Goal: Transaction & Acquisition: Purchase product/service

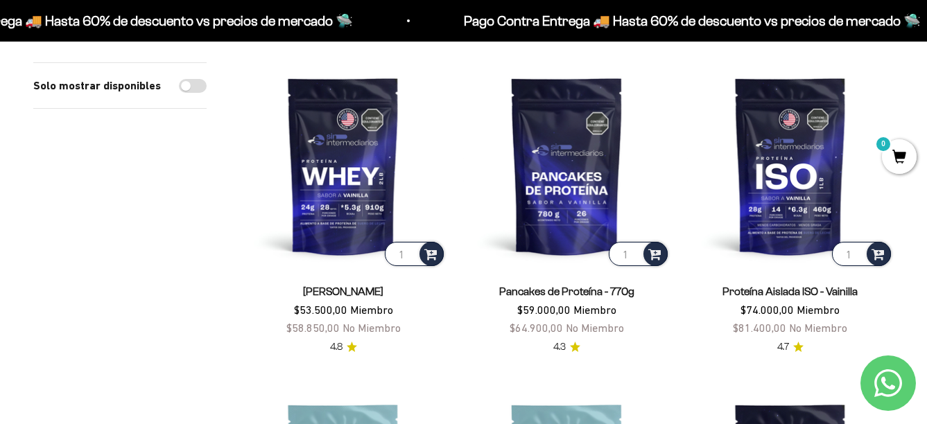
scroll to position [208, 0]
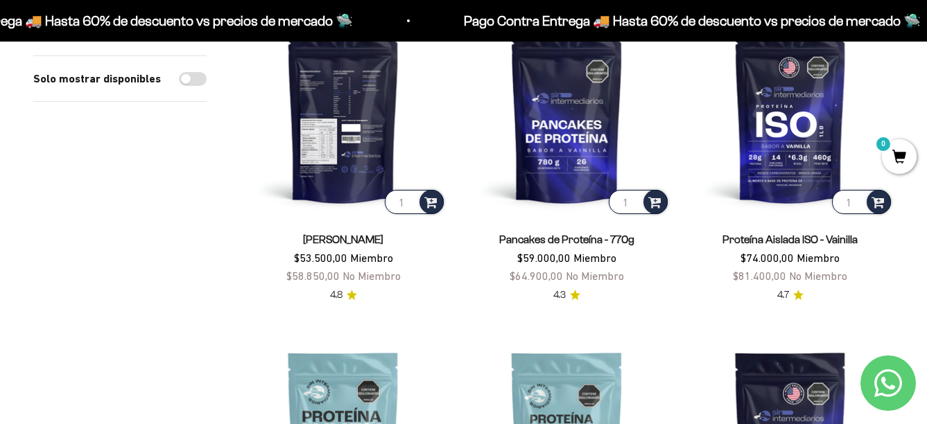
click at [360, 189] on img at bounding box center [343, 113] width 207 height 207
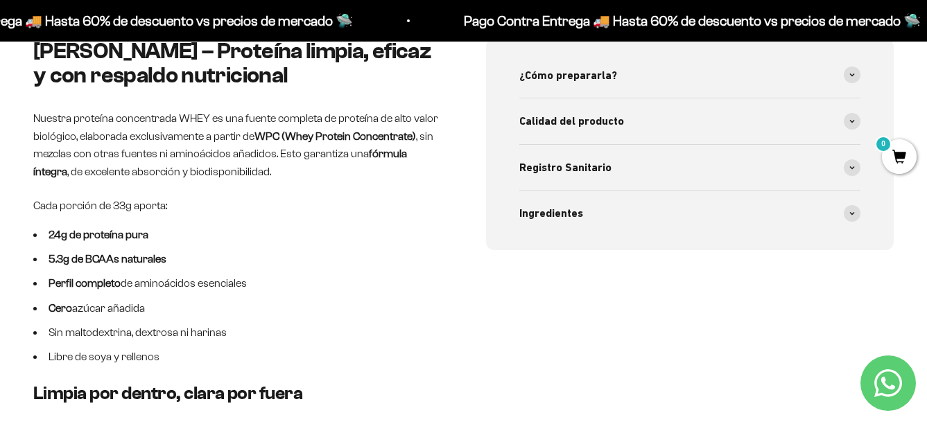
scroll to position [901, 0]
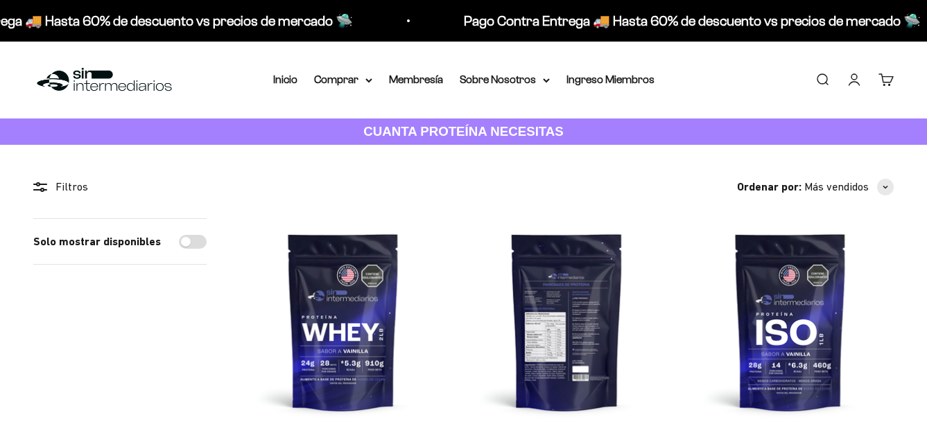
scroll to position [208, 0]
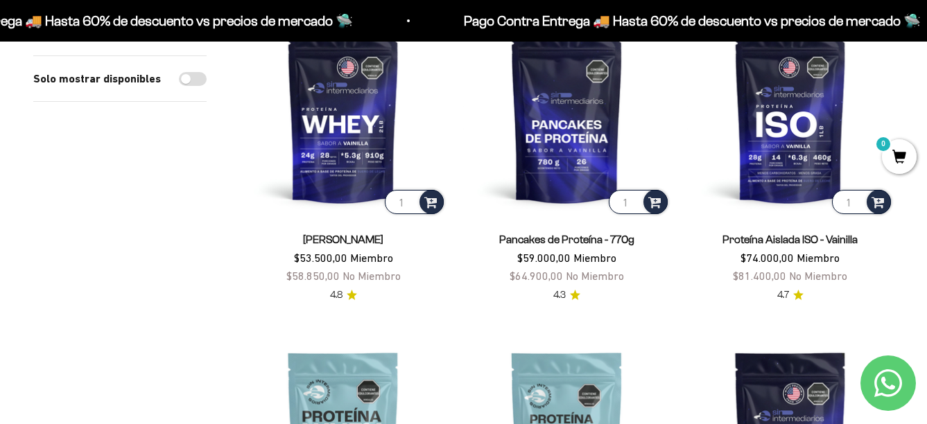
click at [822, 241] on link "Proteína Aislada ISO - Vainilla" at bounding box center [789, 240] width 135 height 12
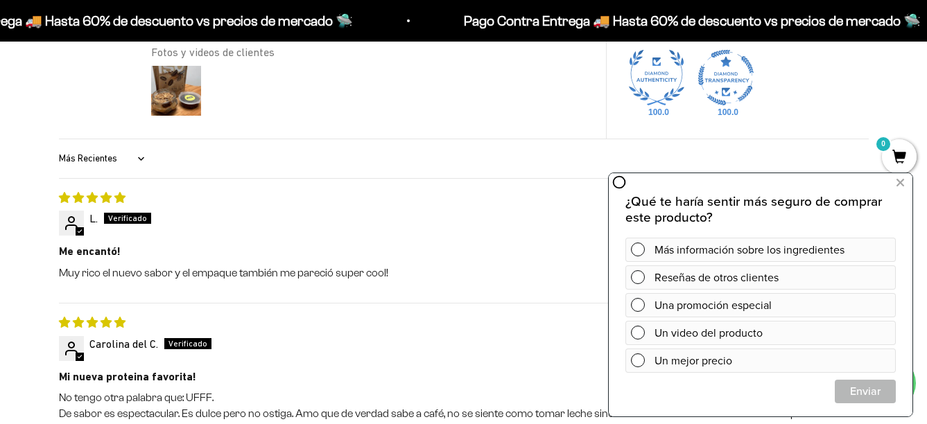
scroll to position [1802, 0]
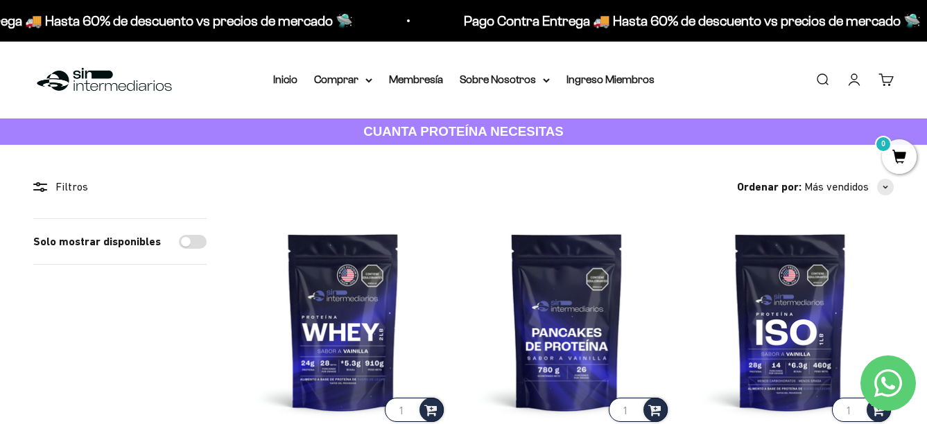
click at [470, 136] on strong "CUANTA PROTEÍNA NECESITAS" at bounding box center [463, 131] width 200 height 15
click at [80, 182] on div "Filtros" at bounding box center [119, 187] width 173 height 18
click at [77, 193] on div "Filtros" at bounding box center [119, 187] width 173 height 18
click at [63, 189] on div "Filtros" at bounding box center [119, 187] width 173 height 18
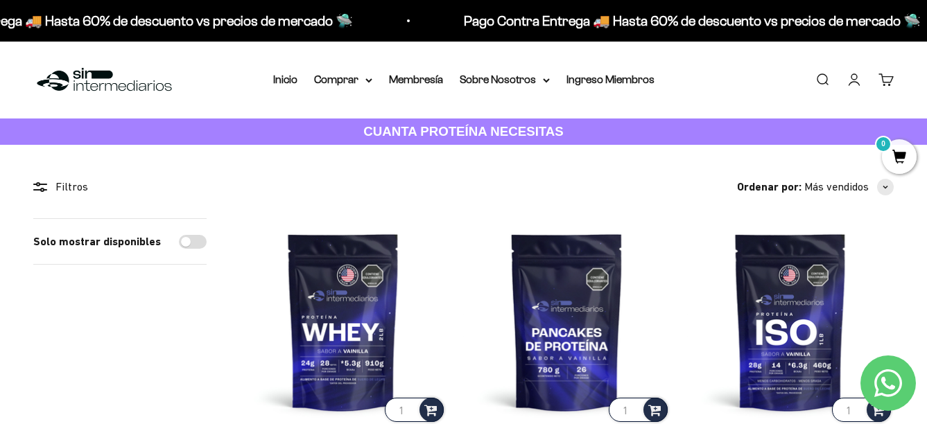
click at [40, 189] on icon at bounding box center [40, 187] width 14 height 10
click at [342, 80] on summary "Comprar" at bounding box center [343, 80] width 58 height 18
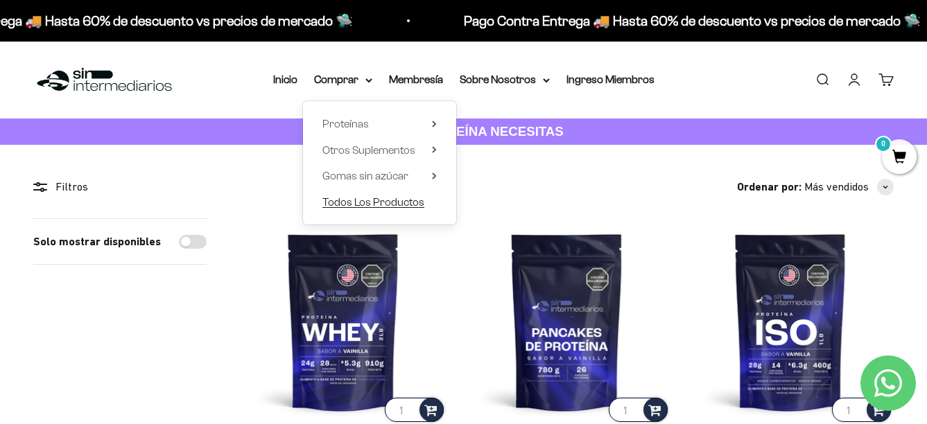
click at [421, 205] on span "Todos Los Productos" at bounding box center [373, 202] width 102 height 12
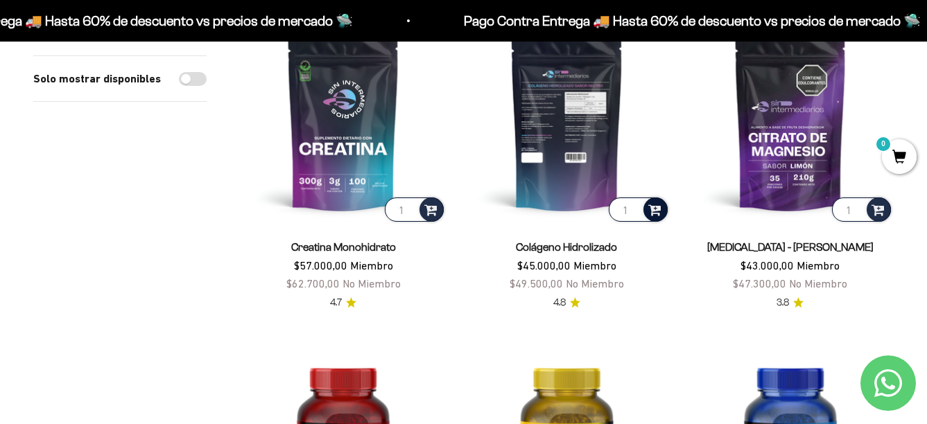
scroll to position [208, 0]
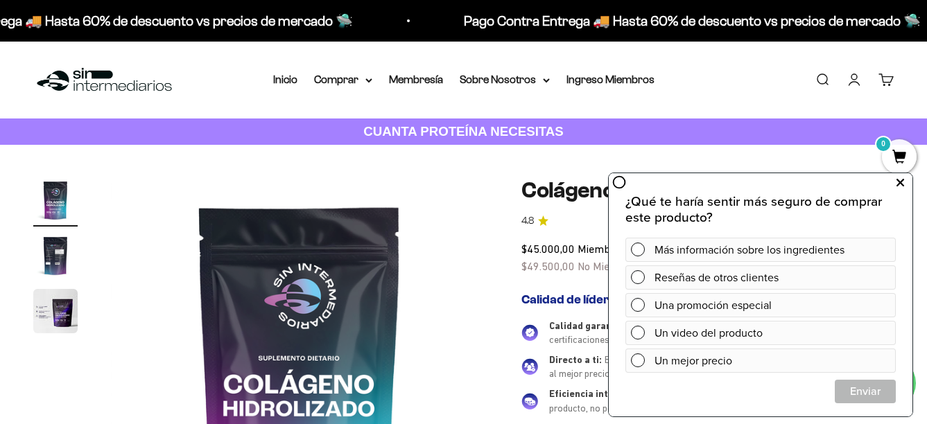
click at [900, 183] on icon at bounding box center [900, 183] width 8 height 18
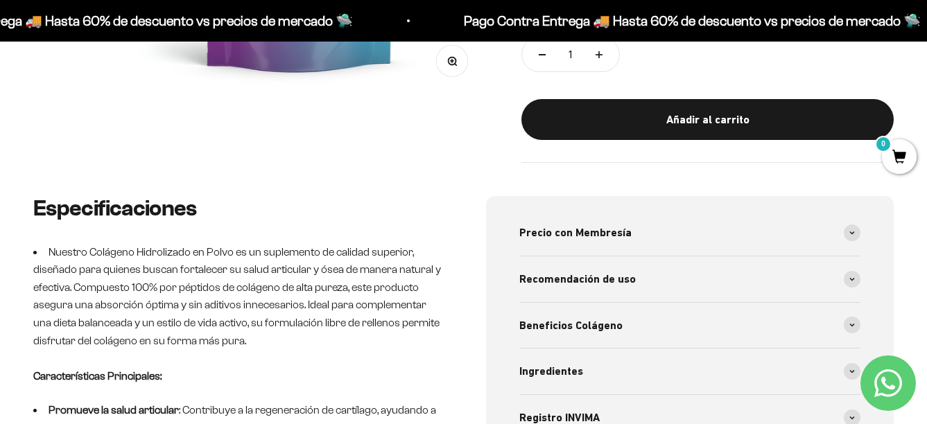
scroll to position [485, 0]
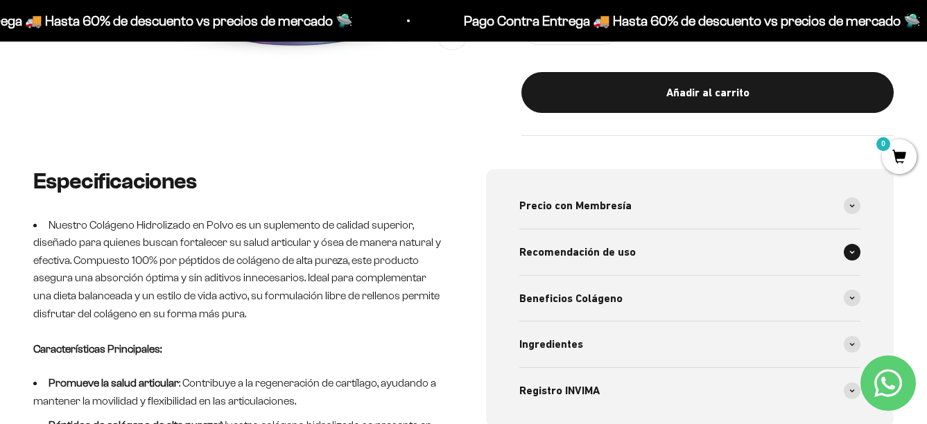
click at [758, 247] on div "Recomendación de uso" at bounding box center [690, 252] width 342 height 46
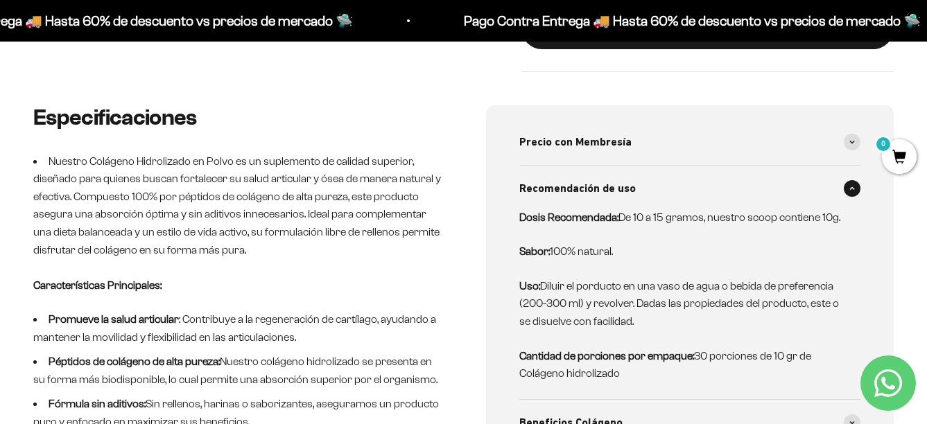
scroll to position [555, 0]
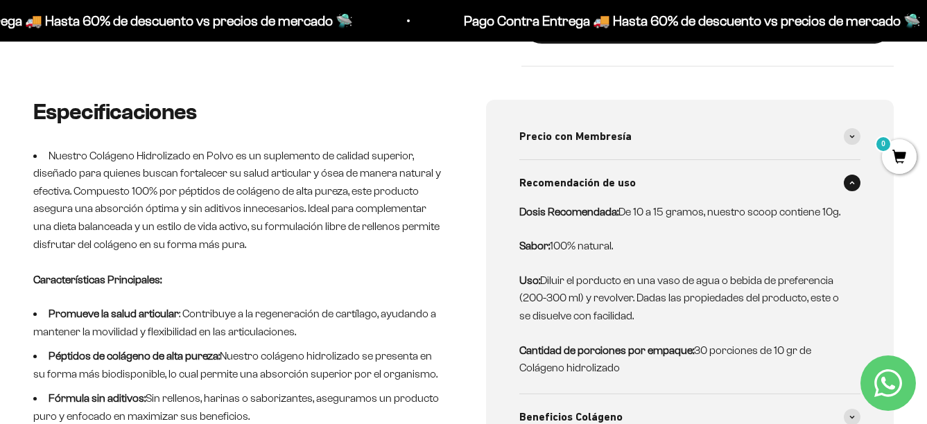
click at [792, 203] on p "Dosis Recomendada: De 10 a 15 gramos, nuestro scoop contiene 10g." at bounding box center [681, 212] width 325 height 18
click at [857, 184] on span at bounding box center [852, 183] width 17 height 17
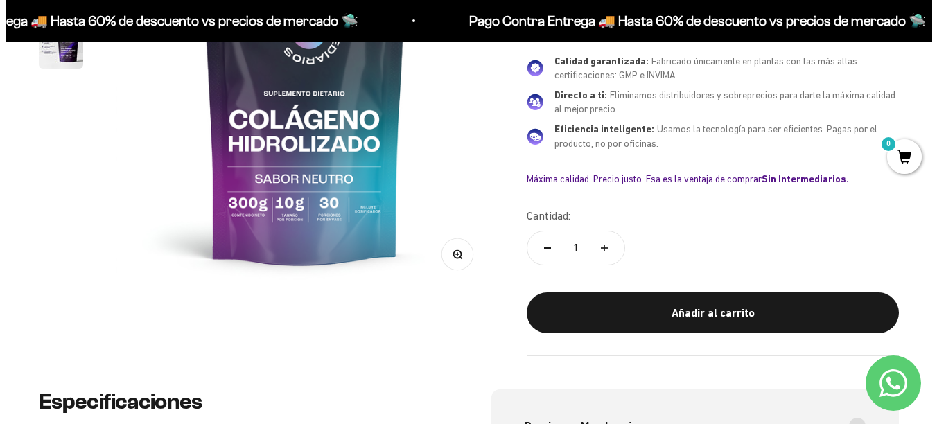
scroll to position [277, 0]
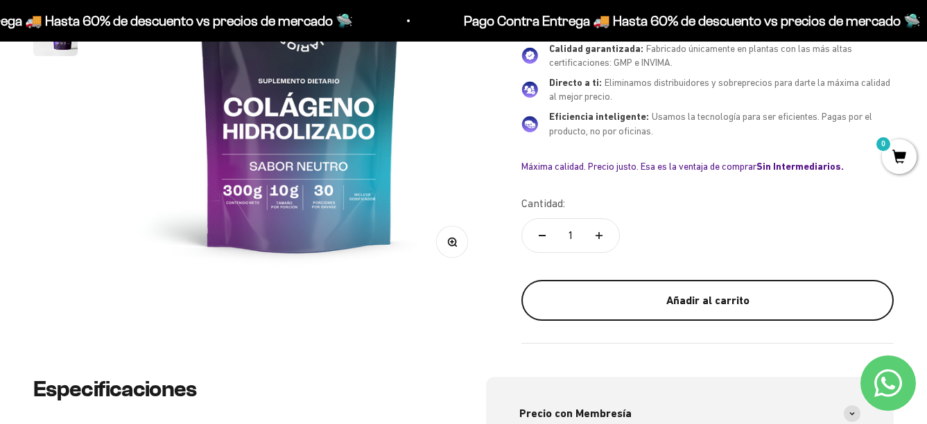
click at [702, 304] on div "Añadir al carrito" at bounding box center [707, 301] width 317 height 18
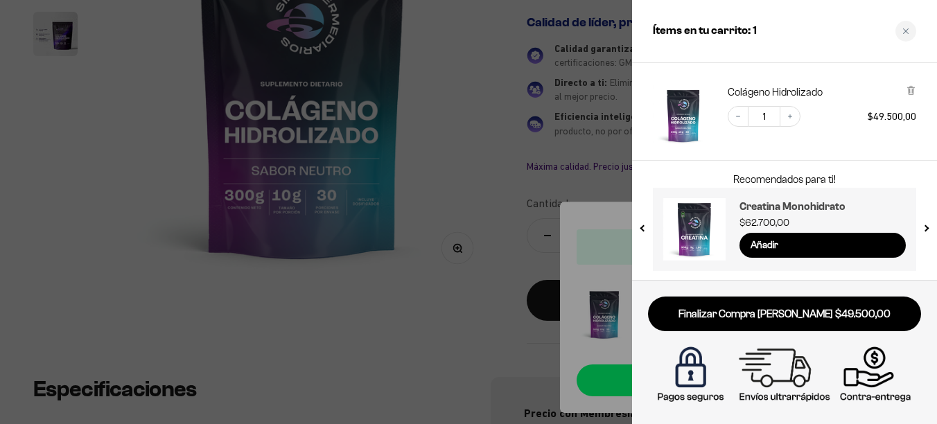
scroll to position [71, 0]
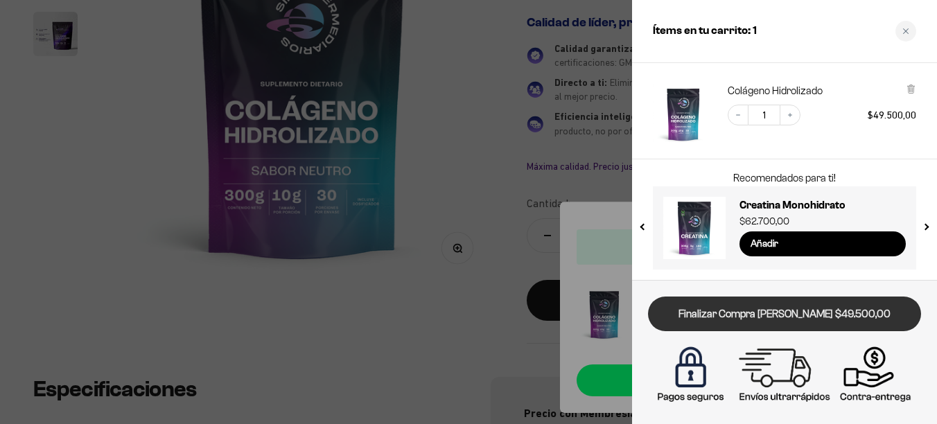
click at [898, 316] on link "Finalizar Compra [PERSON_NAME] $49.500,00" at bounding box center [784, 314] width 273 height 35
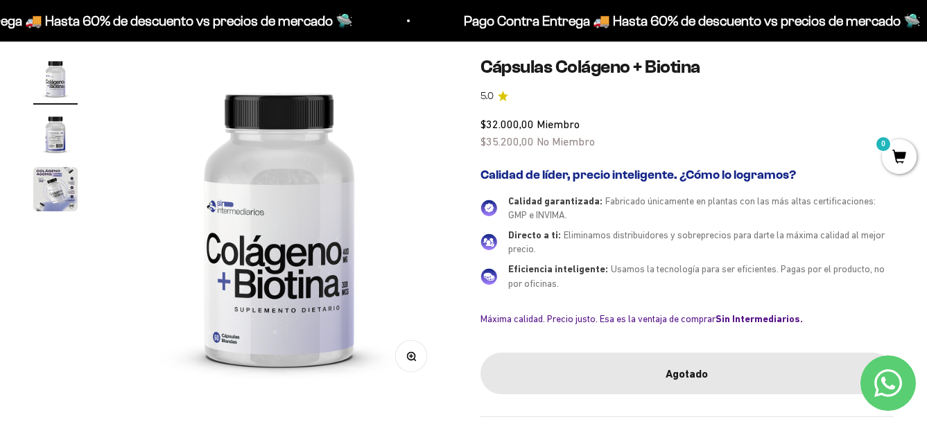
scroll to position [139, 0]
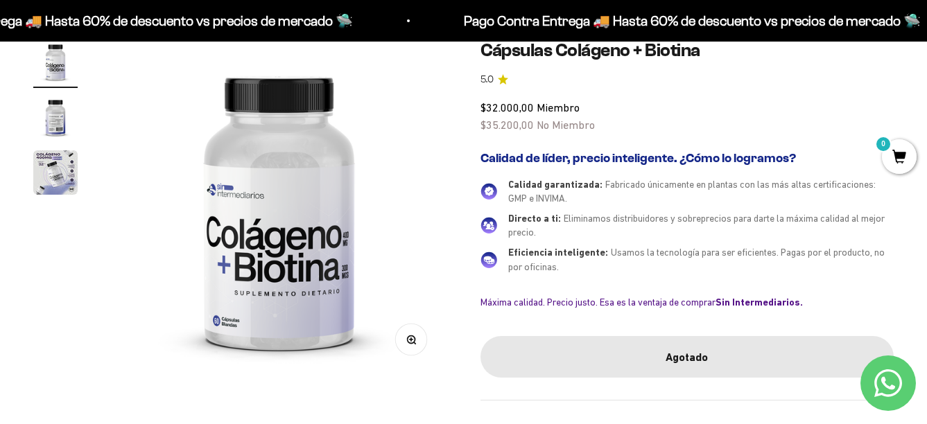
click at [62, 125] on img "Ir al artículo 2" at bounding box center [55, 117] width 44 height 44
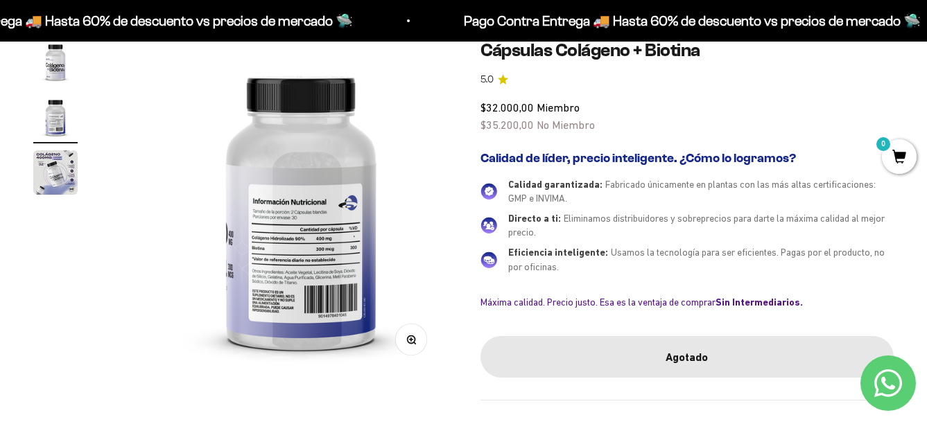
scroll to position [0, 345]
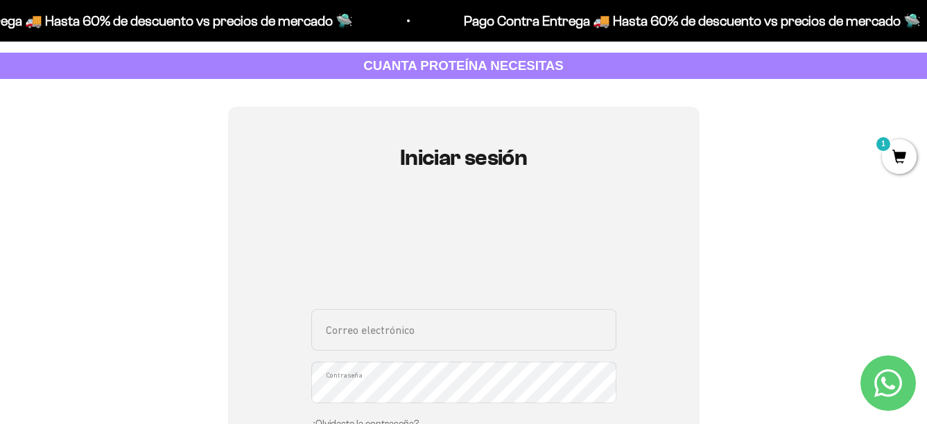
scroll to position [69, 0]
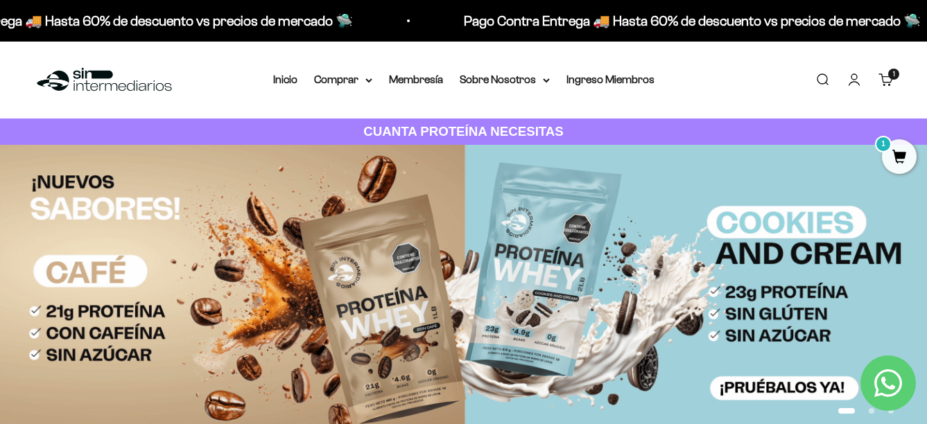
click at [889, 85] on link "Carrito 1 artículo 1" at bounding box center [885, 79] width 15 height 15
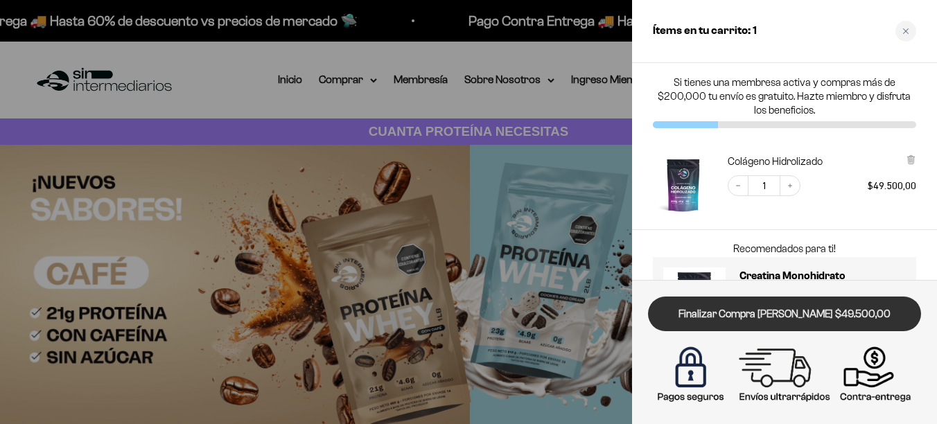
click at [785, 312] on link "Finalizar Compra [PERSON_NAME] $49.500,00" at bounding box center [784, 314] width 273 height 35
